Goal: Communication & Community: Share content

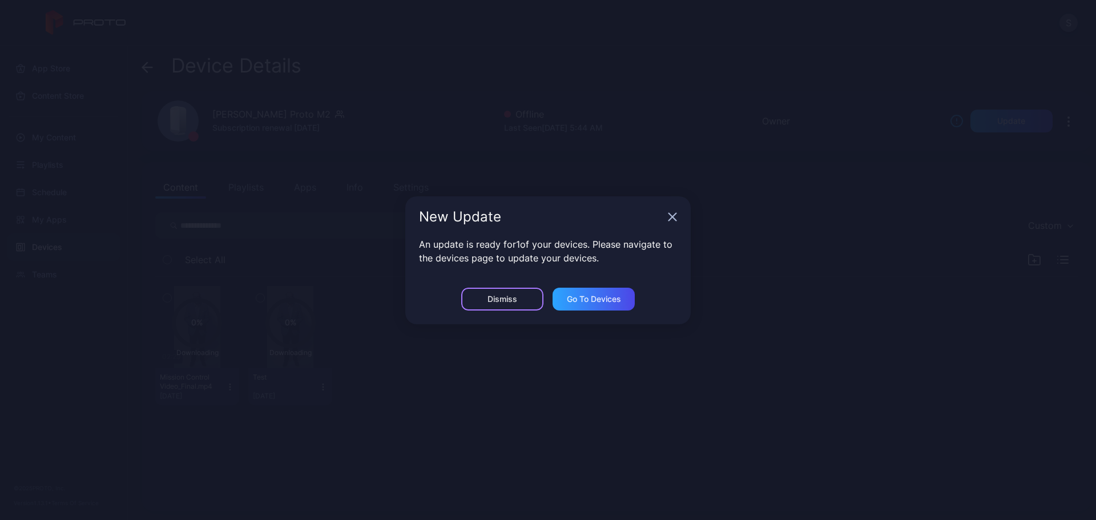
click at [519, 299] on div "Dismiss" at bounding box center [502, 299] width 82 height 23
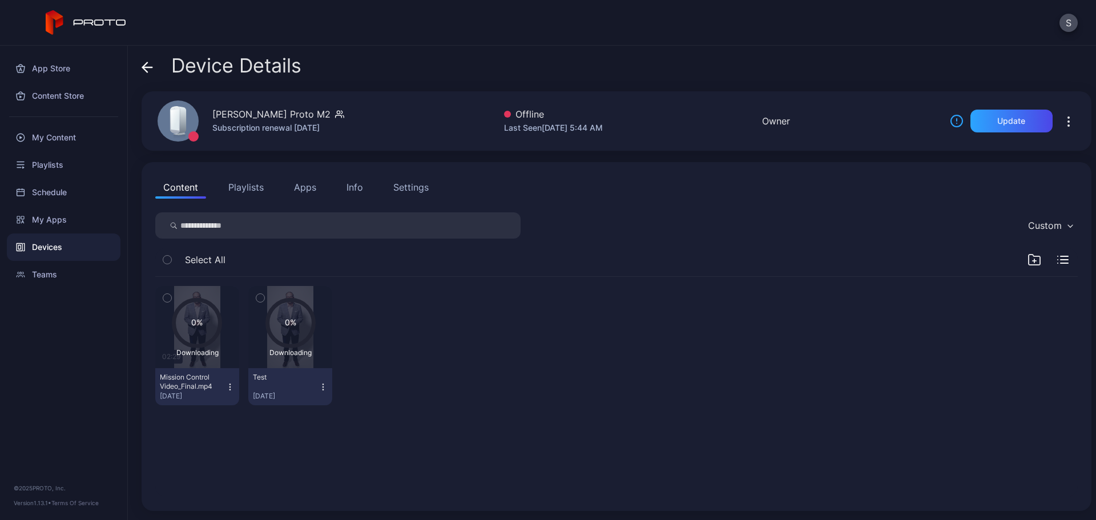
click at [67, 247] on div "Devices" at bounding box center [64, 246] width 114 height 27
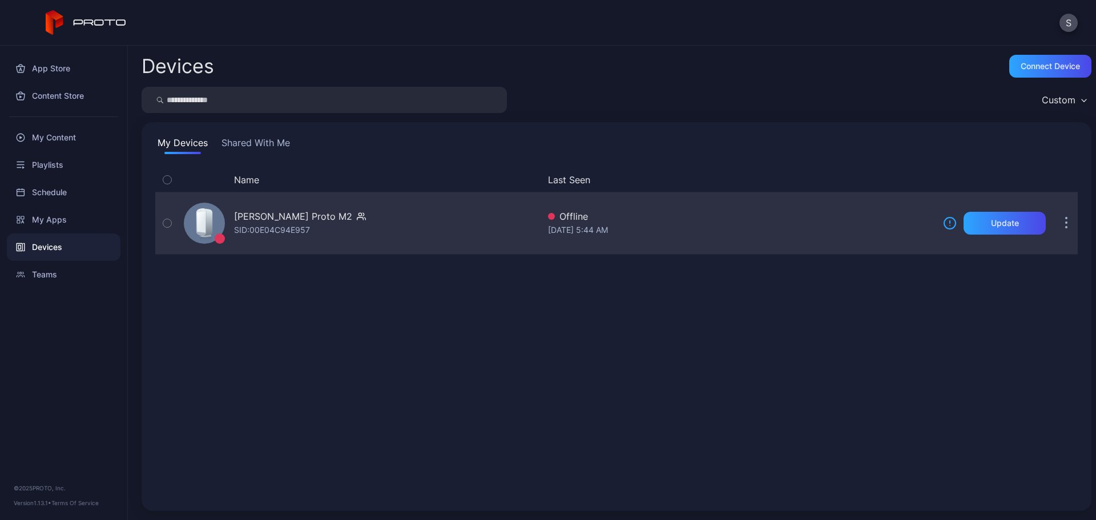
click at [1055, 226] on button "button" at bounding box center [1066, 223] width 23 height 23
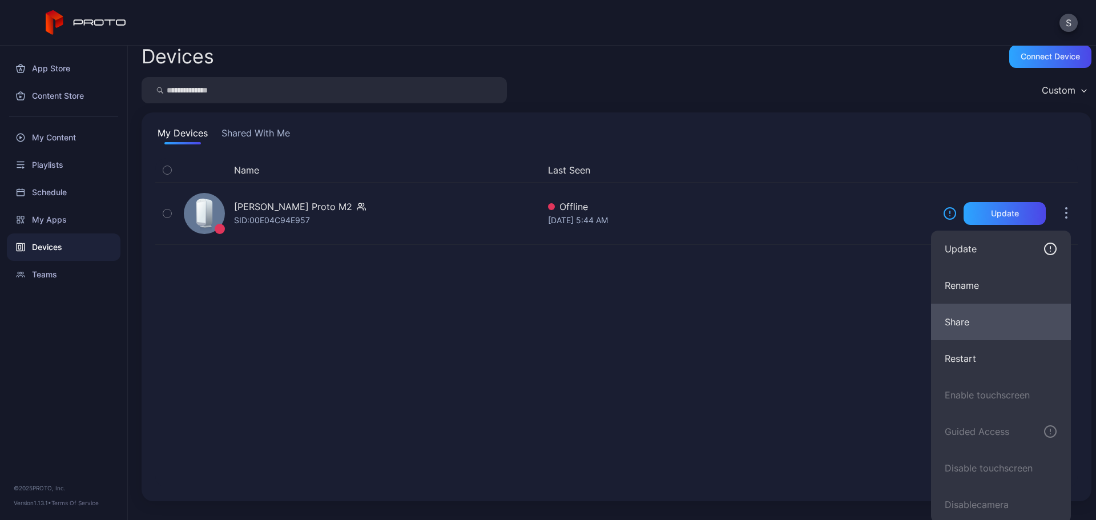
scroll to position [13, 0]
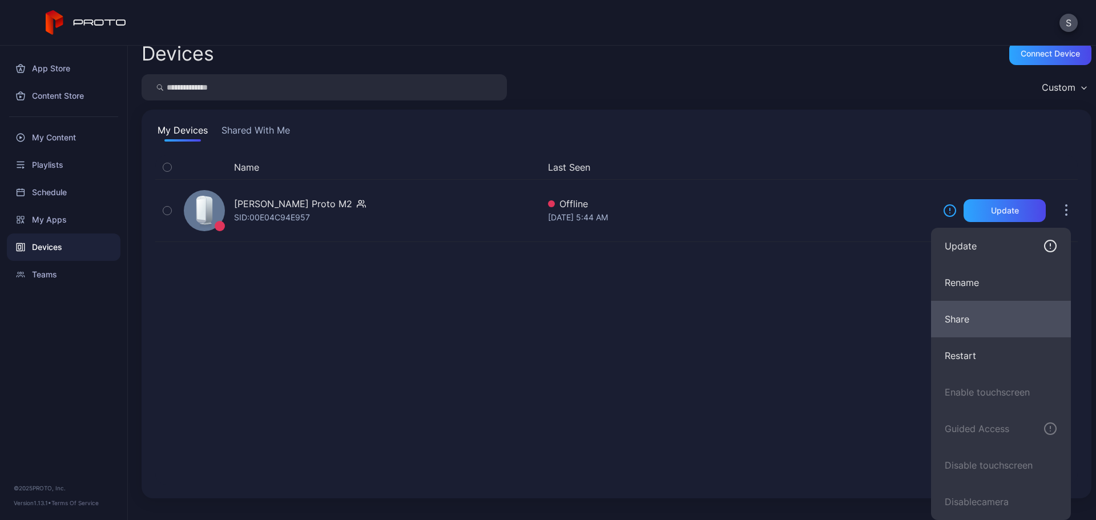
click at [983, 314] on button "Share" at bounding box center [1001, 319] width 140 height 37
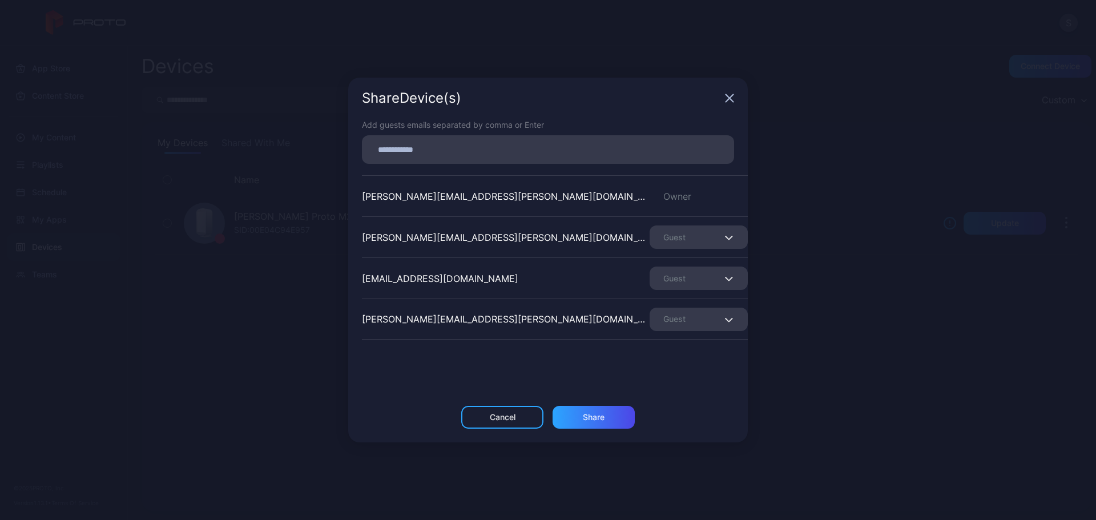
click at [727, 235] on span "button" at bounding box center [730, 238] width 7 height 14
click at [727, 232] on span "button" at bounding box center [730, 238] width 7 height 14
click at [497, 144] on input at bounding box center [548, 149] width 358 height 15
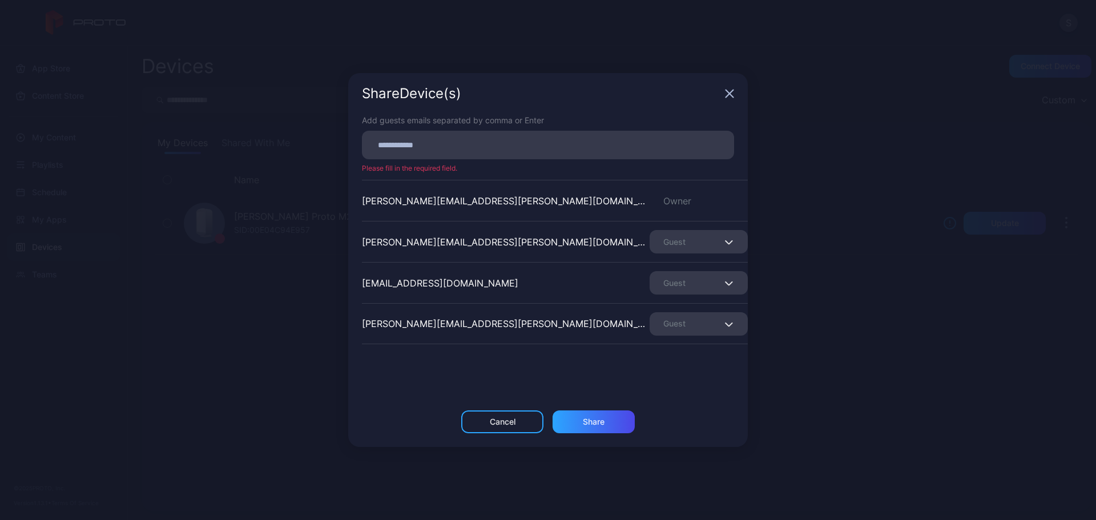
paste input
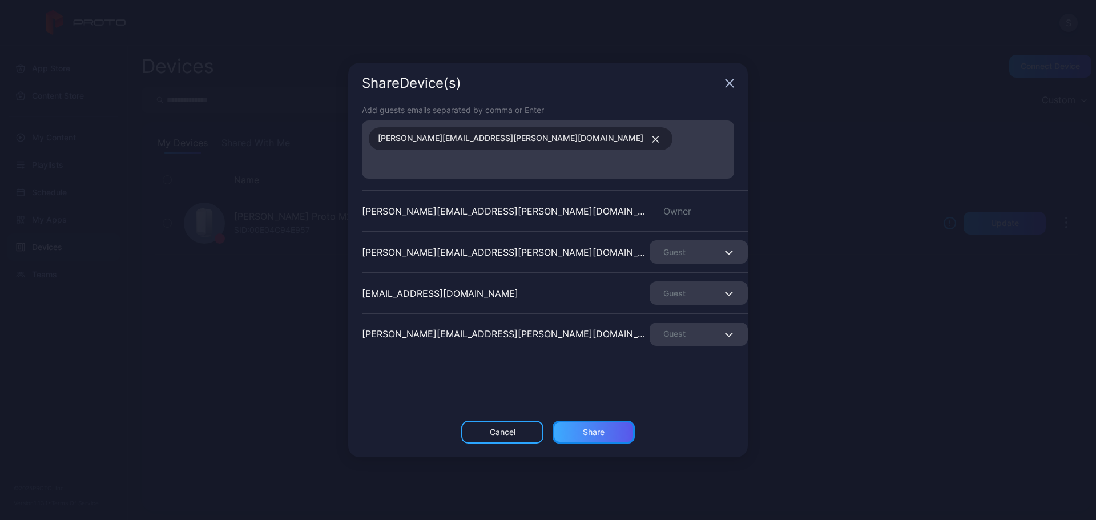
click at [601, 427] on div "Share" at bounding box center [594, 431] width 22 height 9
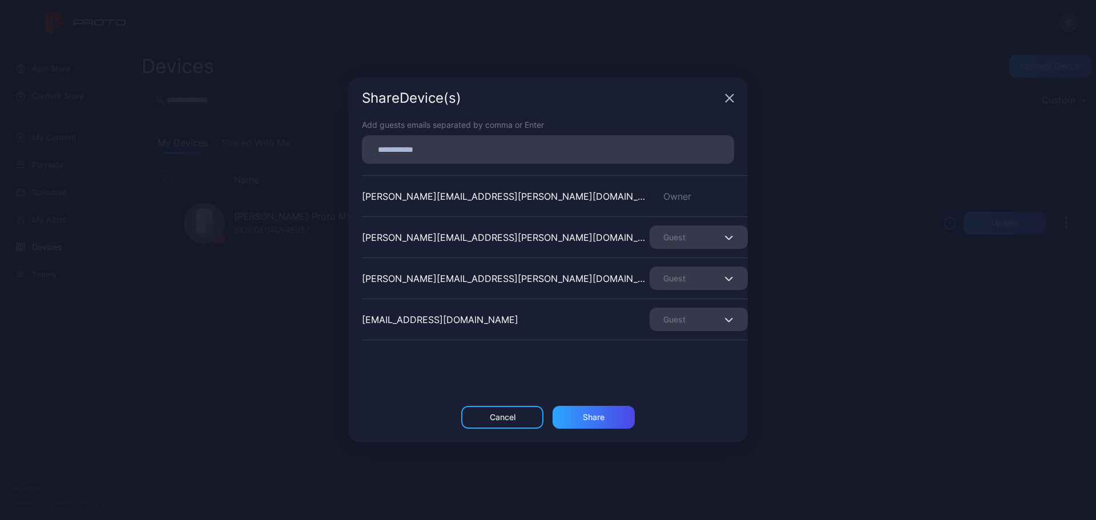
click at [461, 144] on input at bounding box center [548, 149] width 358 height 15
paste input
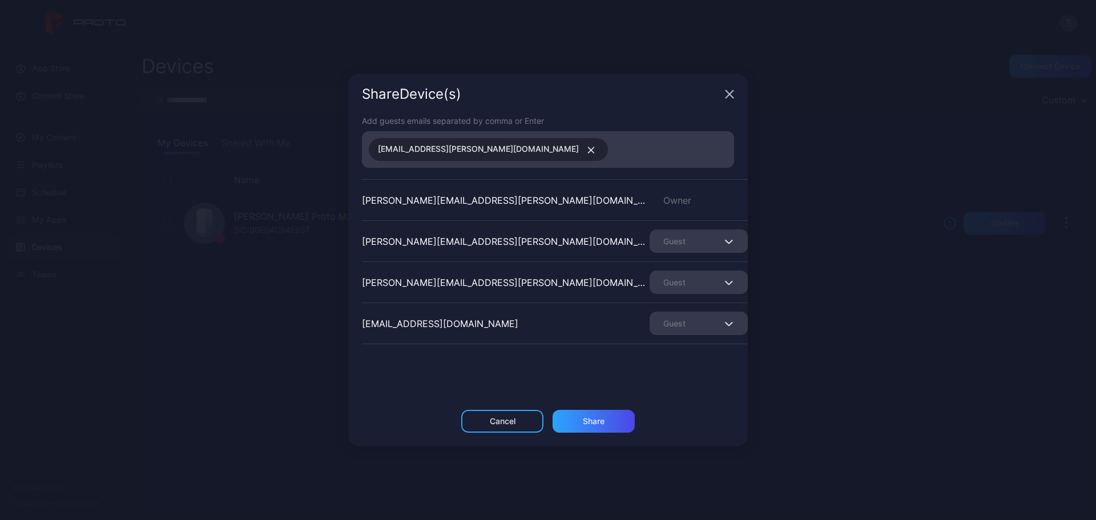
paste input
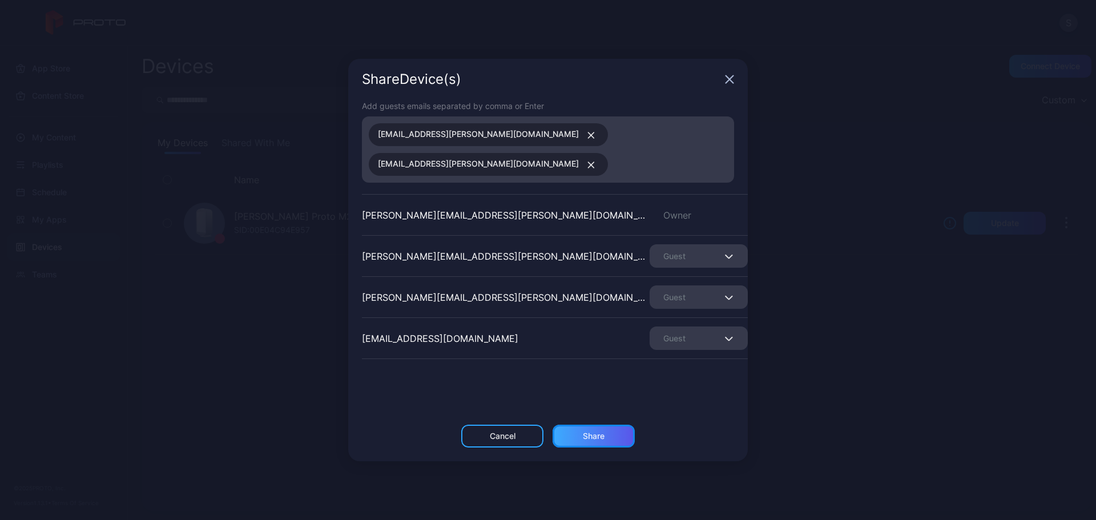
click at [594, 432] on div "Share" at bounding box center [594, 435] width 22 height 9
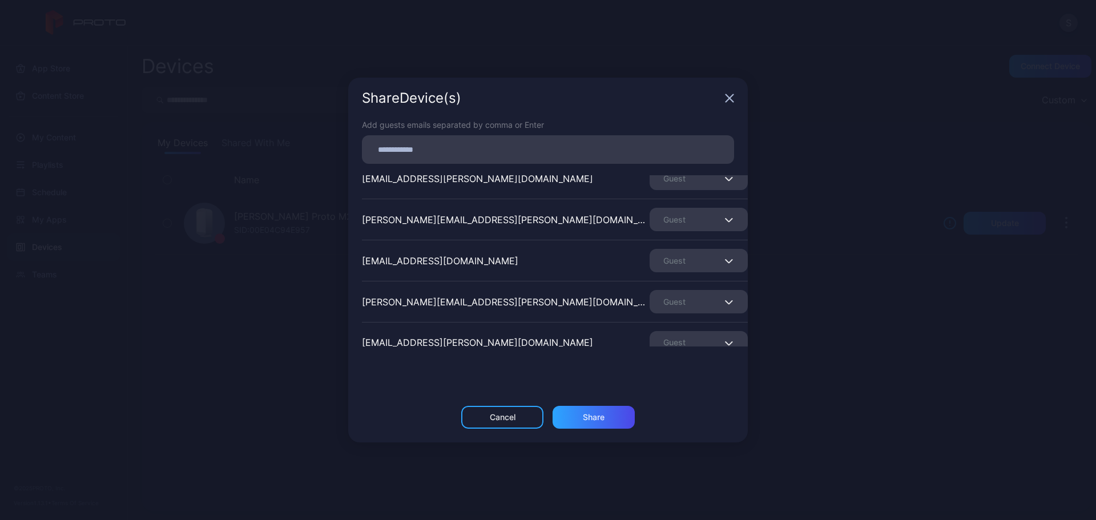
scroll to position [116, 0]
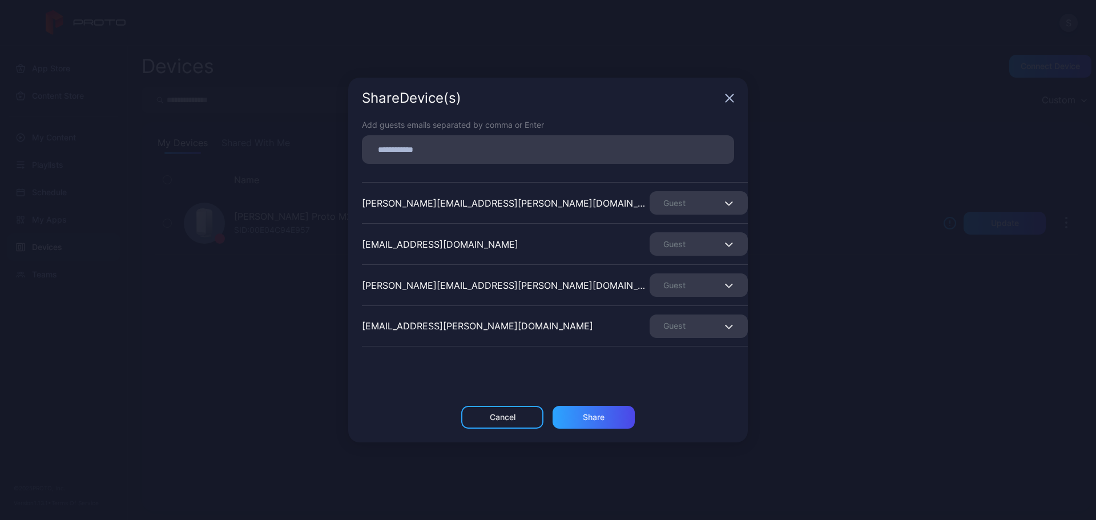
click at [735, 94] on div "Share Device (s)" at bounding box center [548, 98] width 400 height 41
click at [731, 98] on icon "button" at bounding box center [729, 98] width 7 height 7
